Goal: Check status: Check status

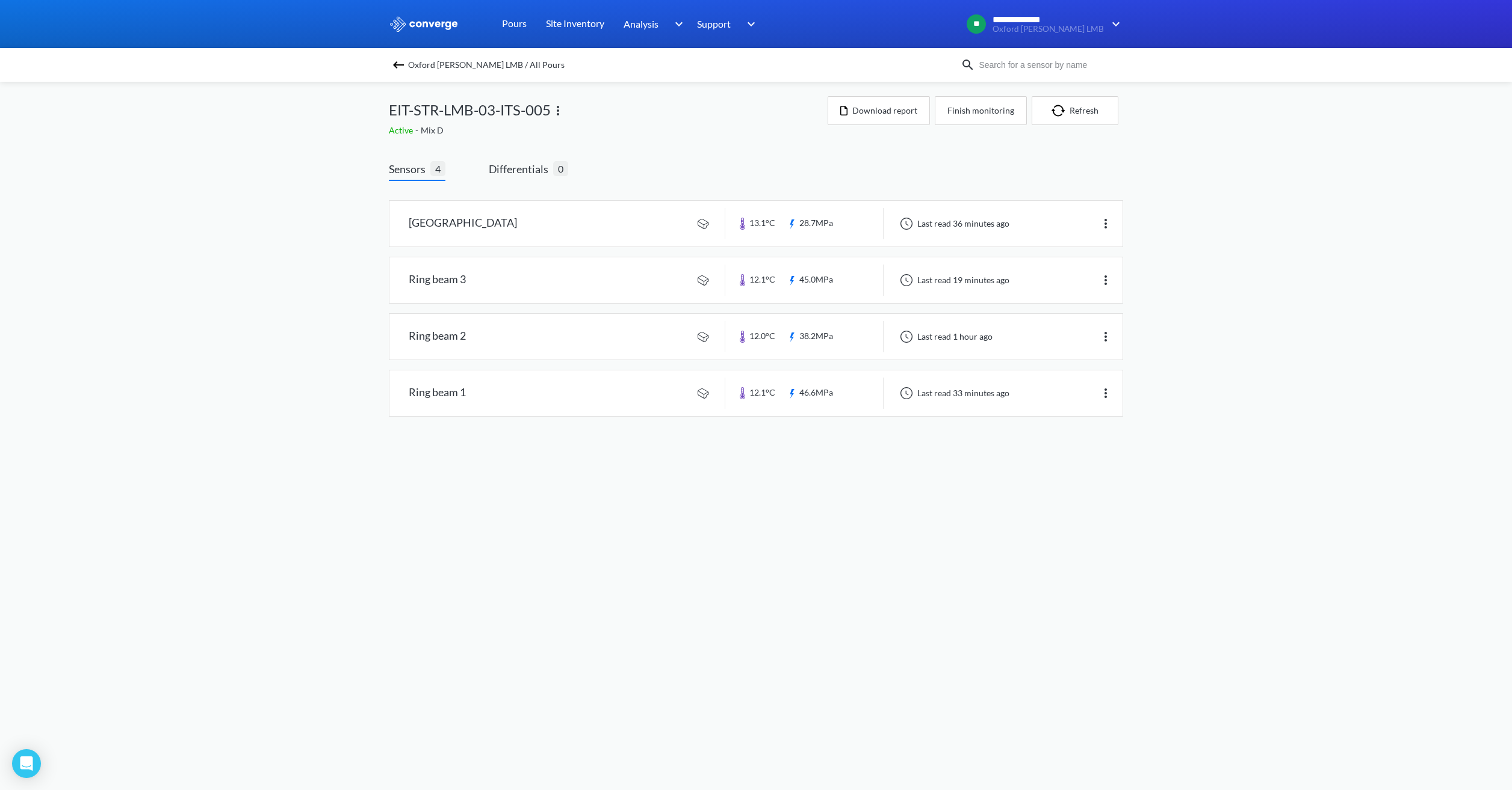
click at [404, 63] on img at bounding box center [398, 65] width 14 height 14
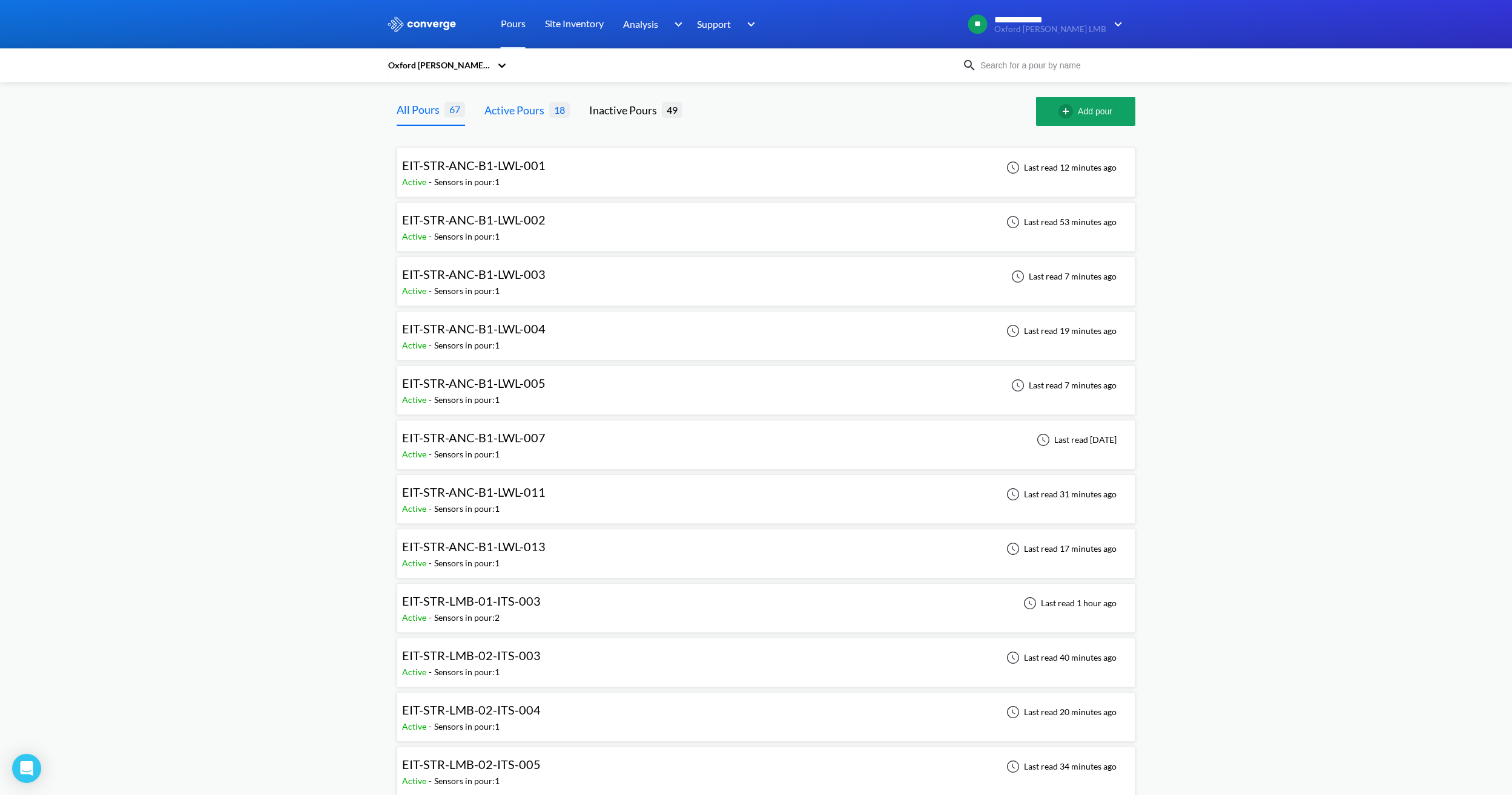
click at [546, 116] on div "Active Pours" at bounding box center [517, 110] width 65 height 17
click at [318, 233] on div "**********" at bounding box center [756, 567] width 1512 height 1133
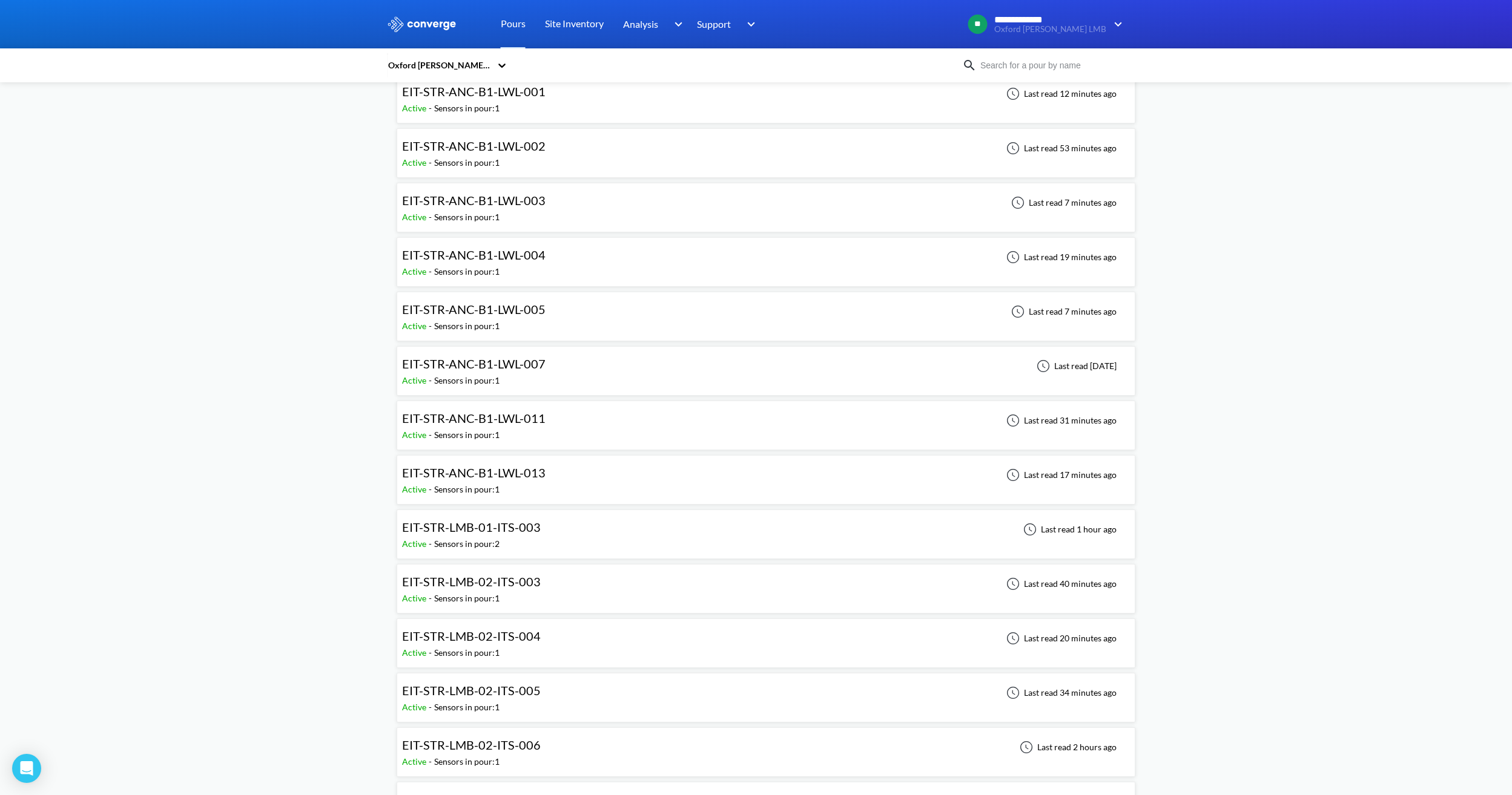
scroll to position [338, 0]
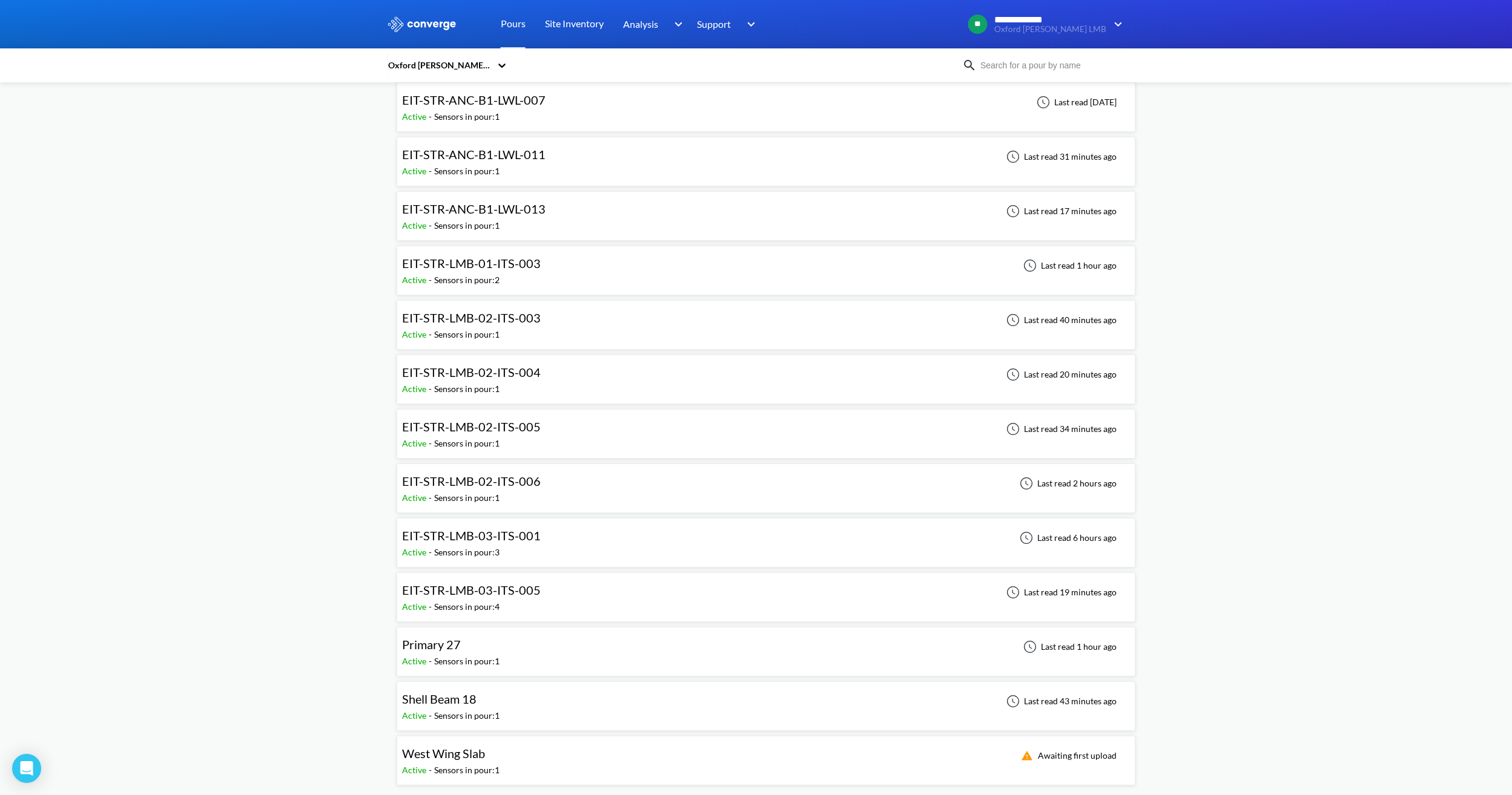
click at [534, 481] on span "EIT-STR-LMB-02-ITS-006" at bounding box center [472, 481] width 139 height 15
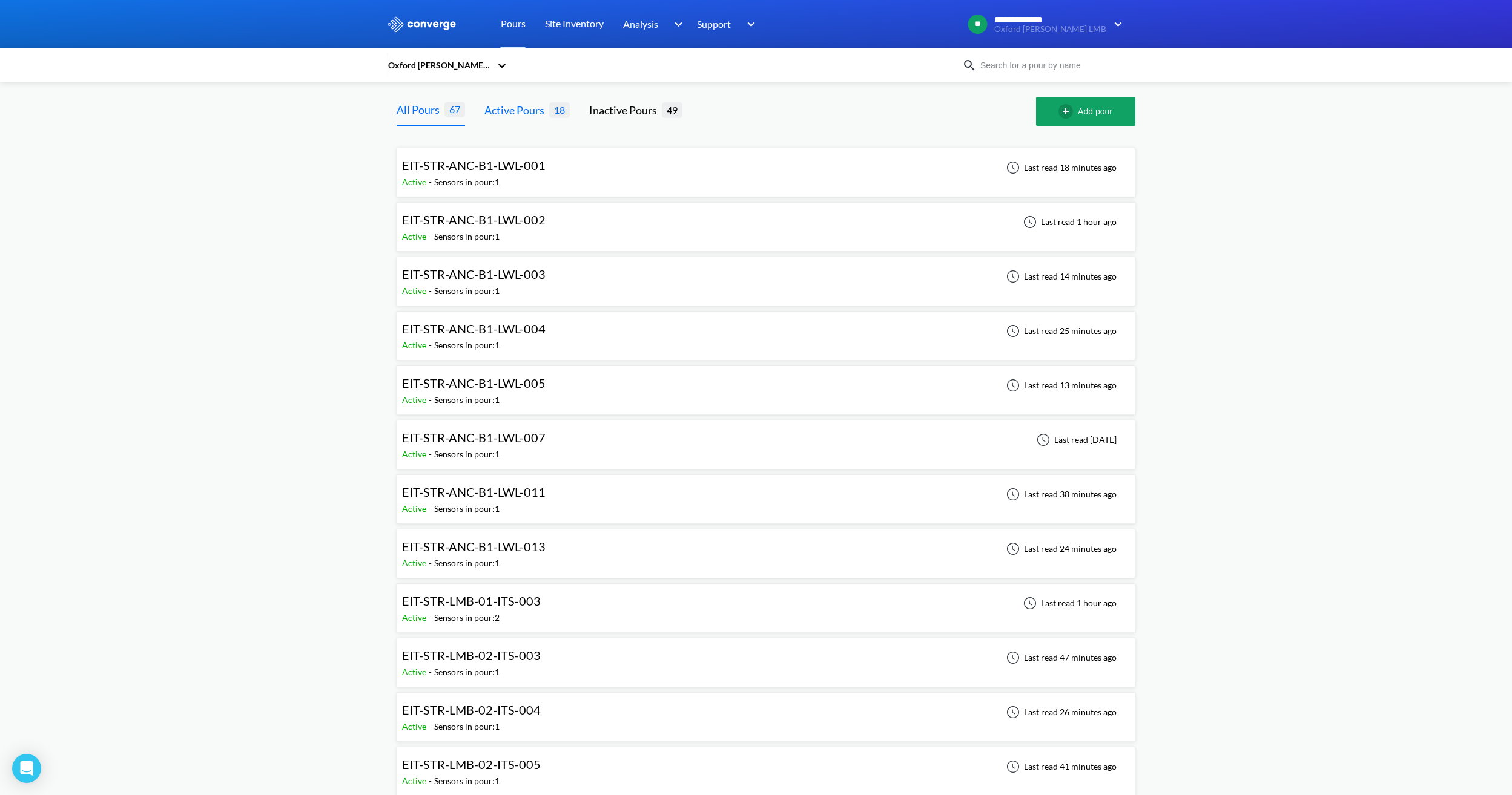
click at [534, 111] on div "Active Pours" at bounding box center [517, 110] width 65 height 17
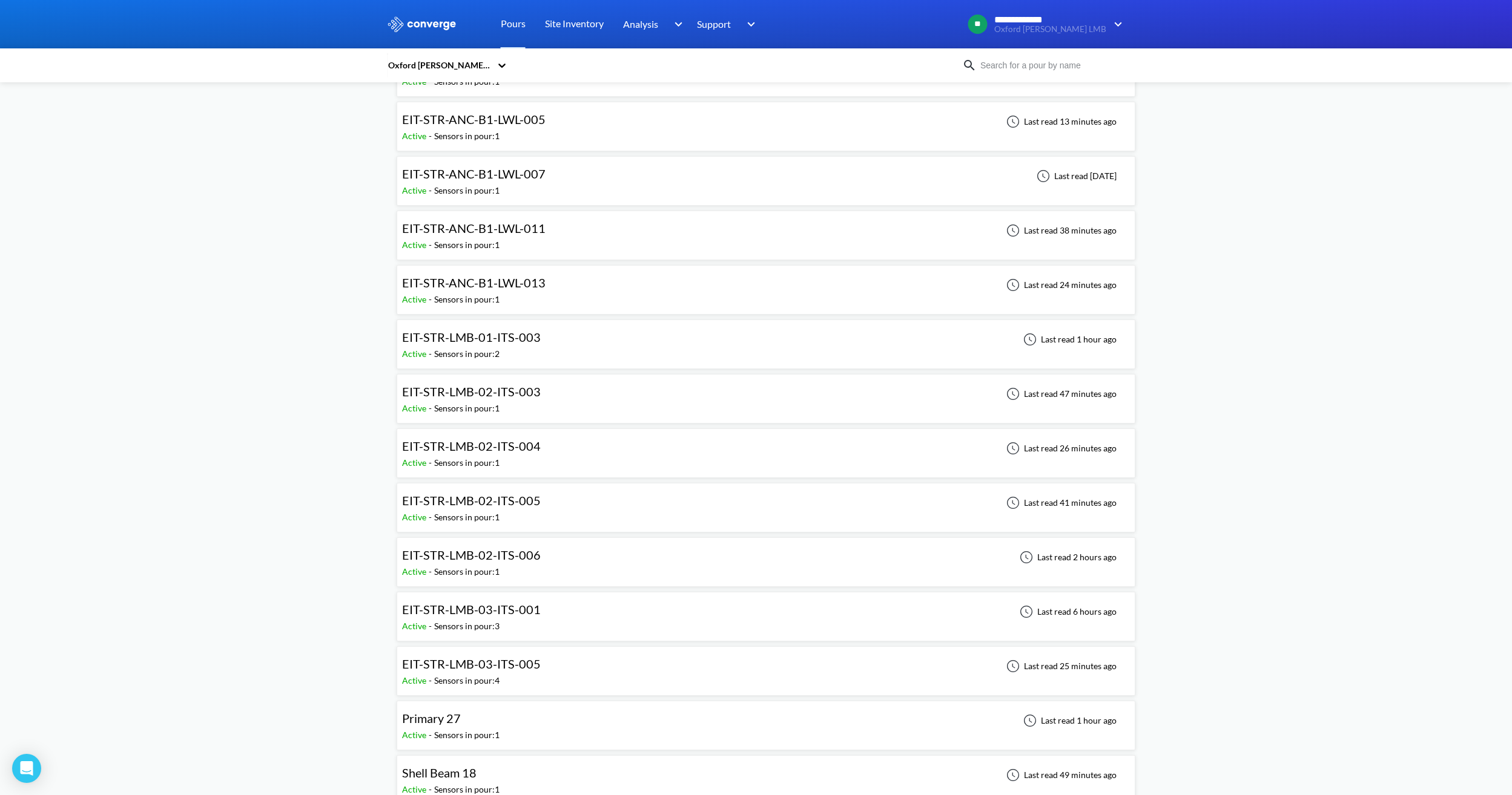
scroll to position [303, 0]
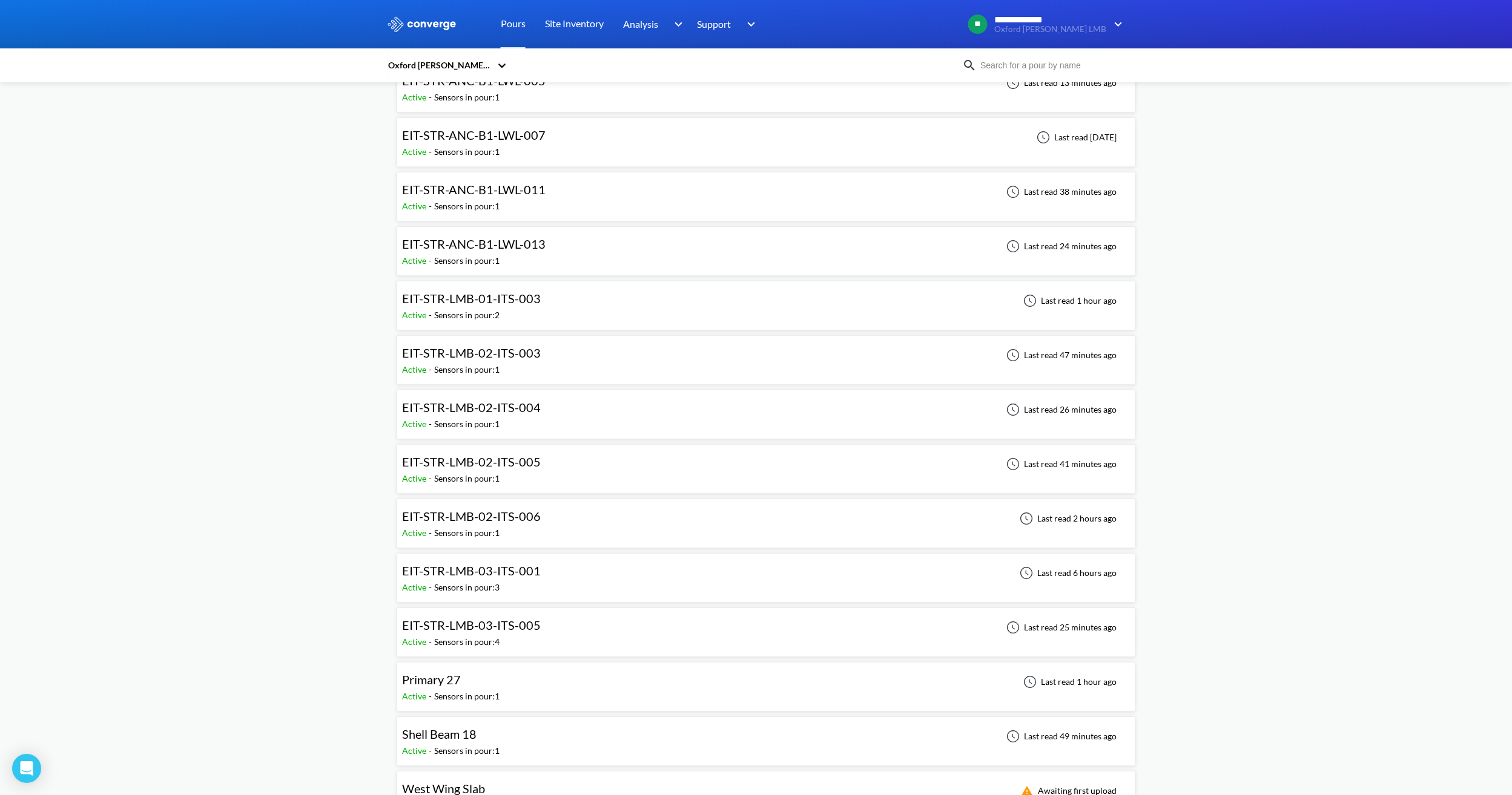
click at [551, 458] on div "EIT-STR-LMB-02-ITS-005 Active - Sensors in pour: 1 Last read 41 minutes ago" at bounding box center [766, 468] width 728 height 39
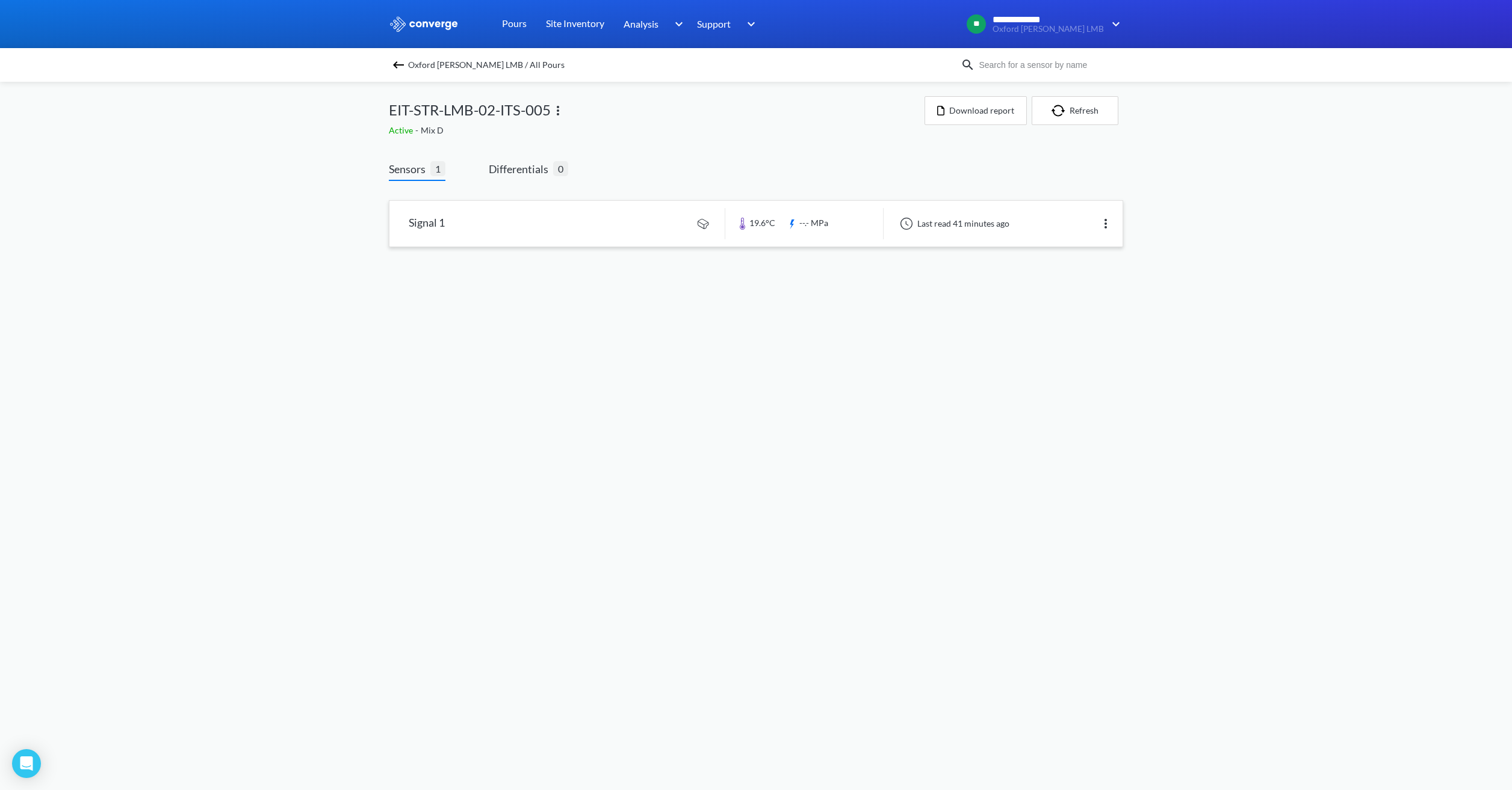
click at [531, 238] on link at bounding box center [756, 224] width 733 height 46
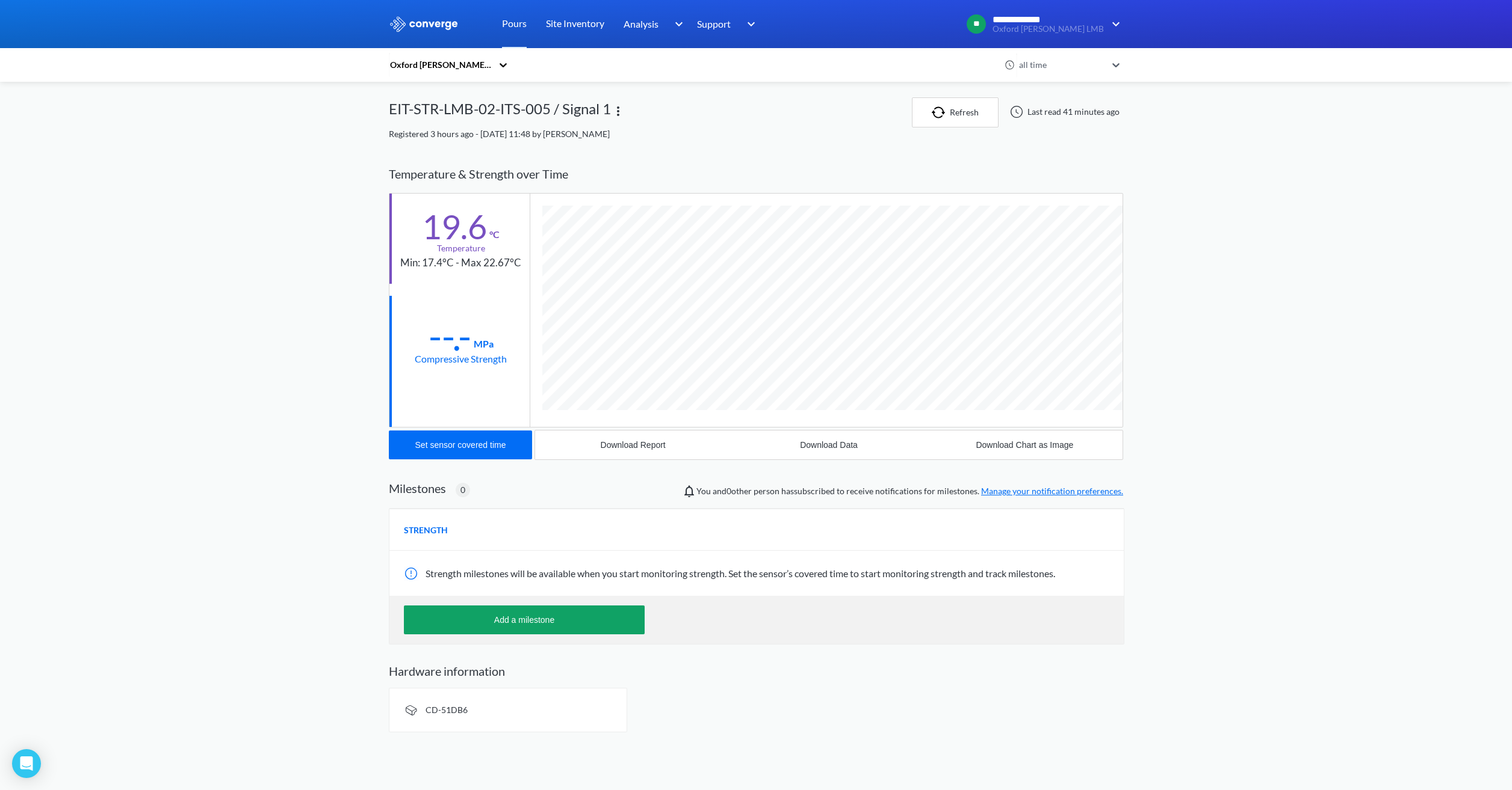
scroll to position [635, 734]
